Goal: Transaction & Acquisition: Subscribe to service/newsletter

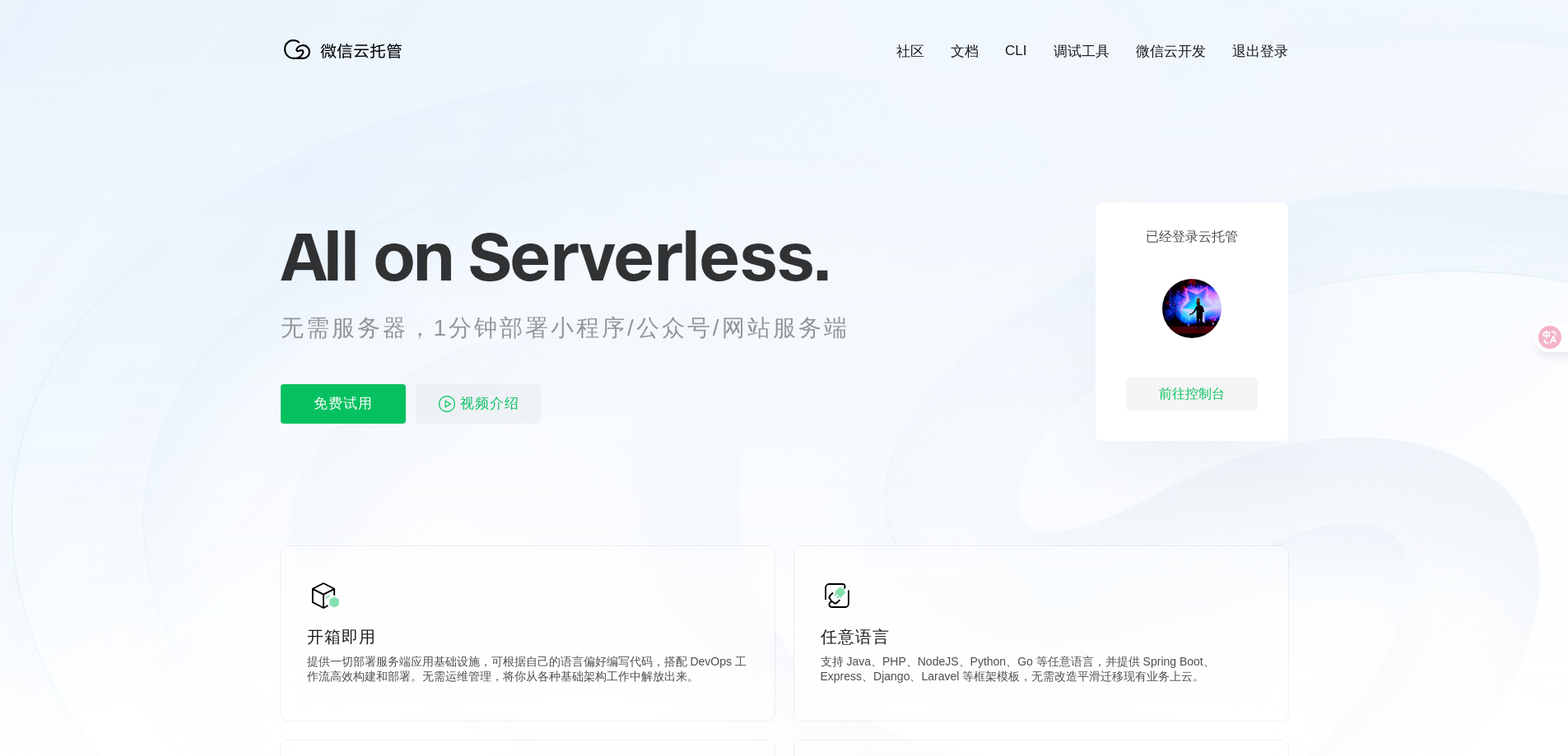
scroll to position [0, 2927]
click at [337, 398] on p "免费试用" at bounding box center [343, 404] width 125 height 39
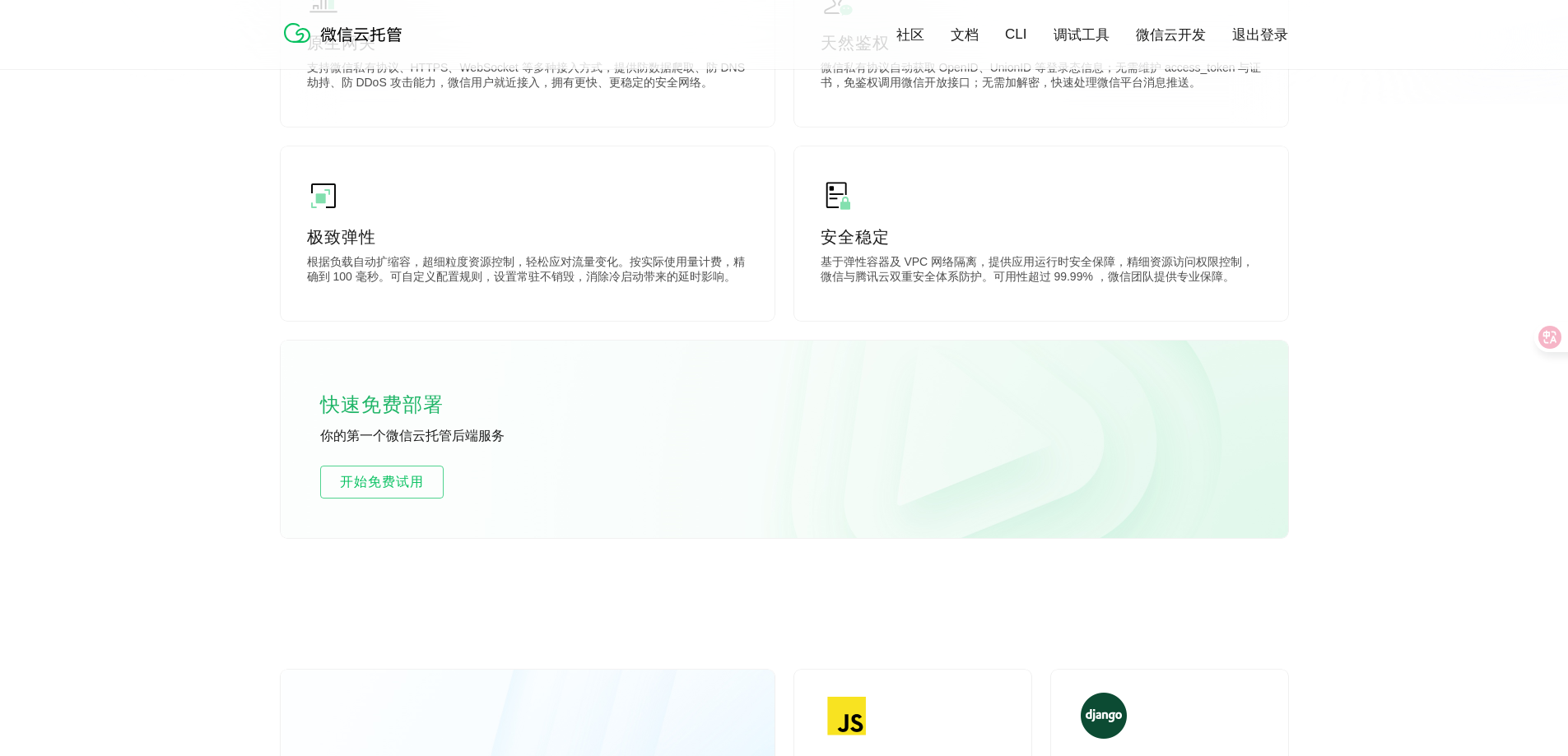
scroll to position [823, 0]
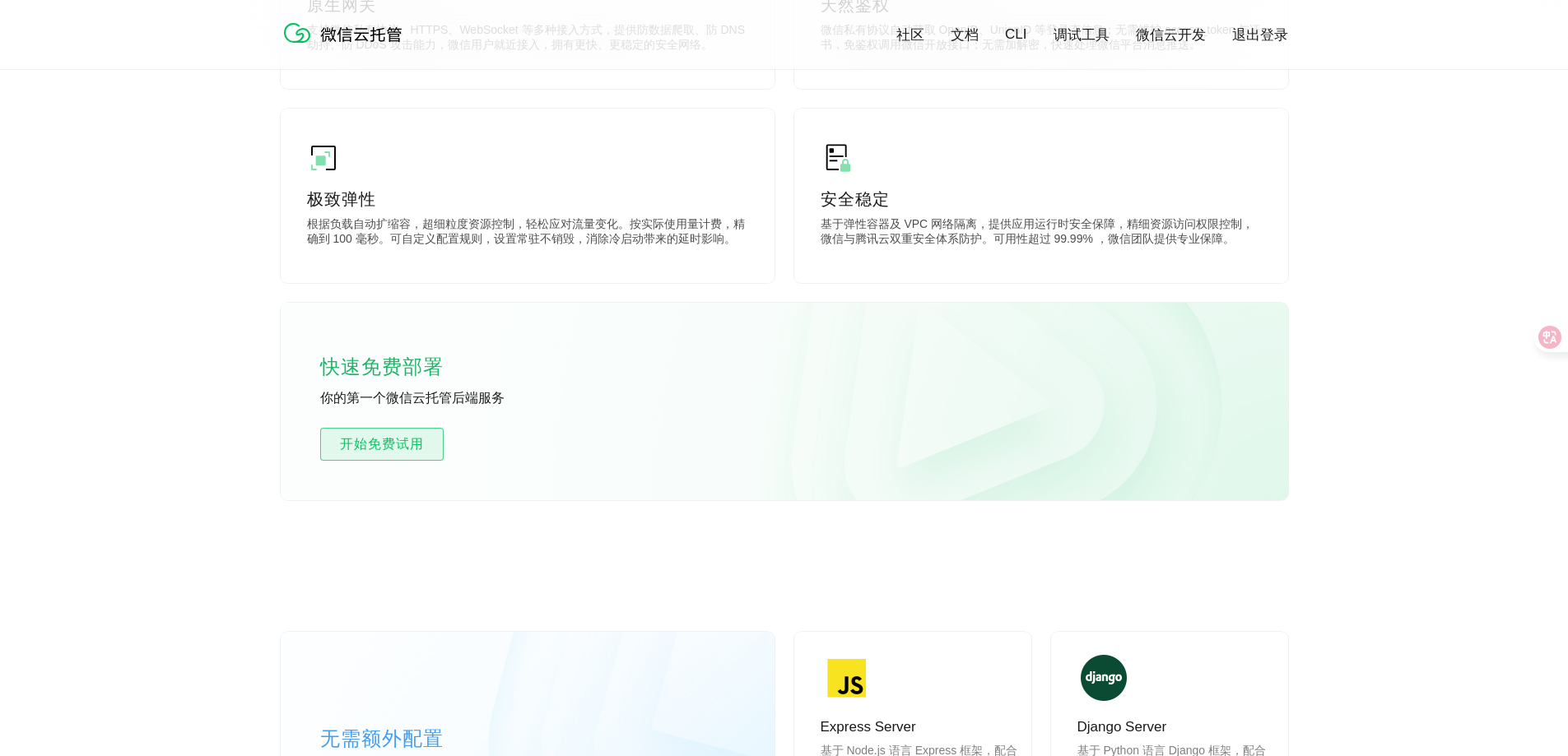
click at [340, 458] on link "开始免费试用" at bounding box center [381, 444] width 123 height 33
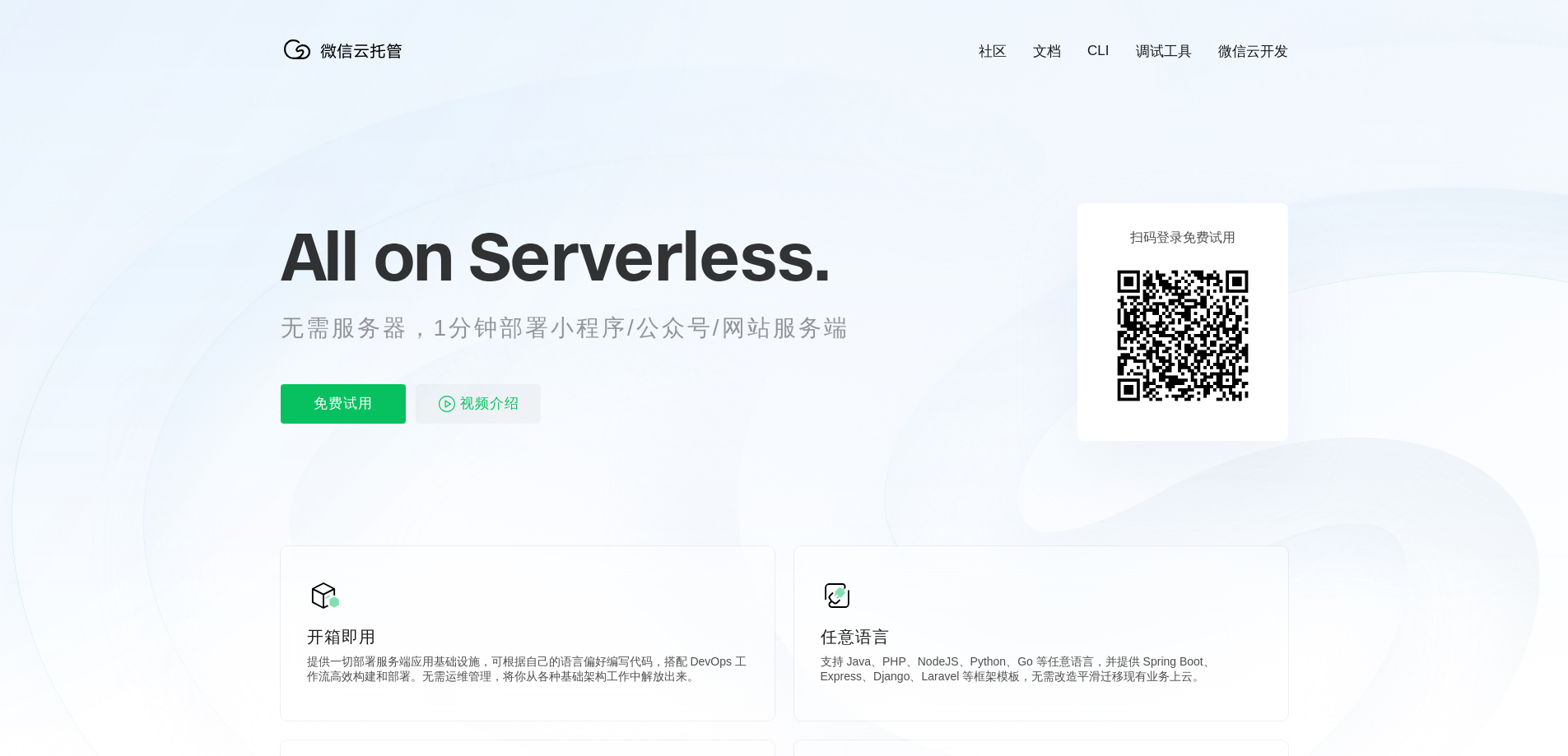
scroll to position [0, 2927]
